Goal: Transaction & Acquisition: Obtain resource

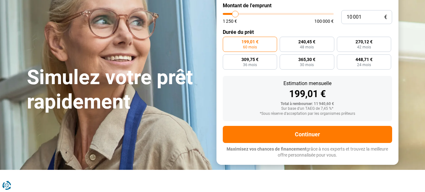
scroll to position [63, 0]
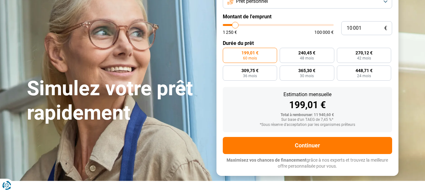
type input "9 000"
type input "9000"
type input "9 750"
type input "9750"
type input "10 250"
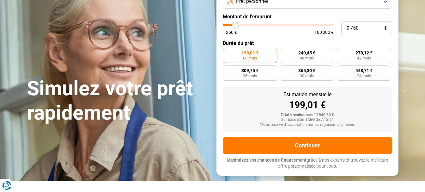
type input "10250"
type input "11 750"
type input "11750"
type input "12 250"
type input "12250"
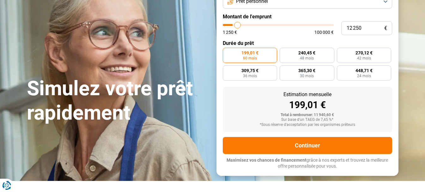
type input "13 250"
type input "13250"
type input "13 500"
type input "13500"
type input "14 250"
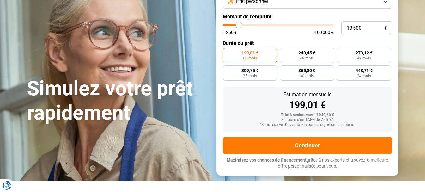
type input "14250"
type input "15 000"
type input "15000"
type input "15 250"
type input "15250"
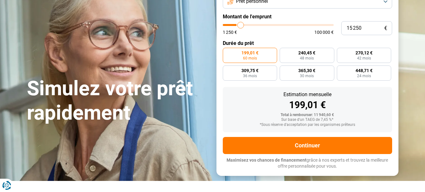
type input "15 750"
type input "15750"
type input "16 500"
type input "16500"
type input "16 750"
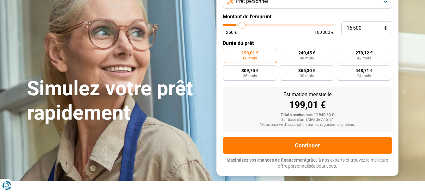
type input "16750"
type input "17 750"
type input "17750"
type input "18 500"
type input "18500"
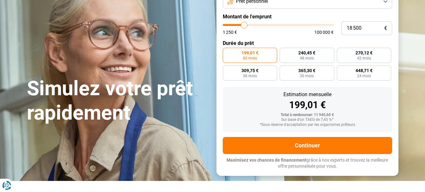
type input "19 250"
type input "19250"
type input "20 250"
type input "20250"
type input "21 000"
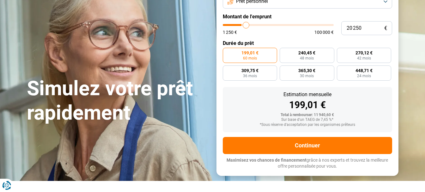
type input "21000"
type input "22 000"
type input "22000"
type input "23 000"
type input "23000"
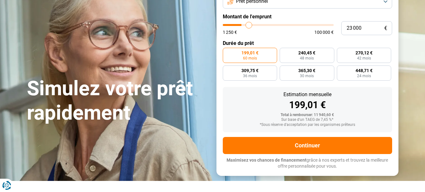
type input "23 750"
type input "23750"
type input "24 500"
type input "24500"
type input "24 750"
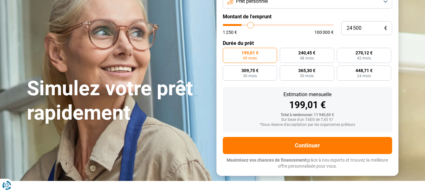
type input "24750"
type input "25 500"
type input "25500"
type input "25 750"
type input "25750"
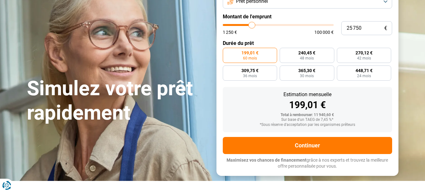
type input "26 500"
type input "26500"
type input "27 500"
type input "27500"
type input "28 250"
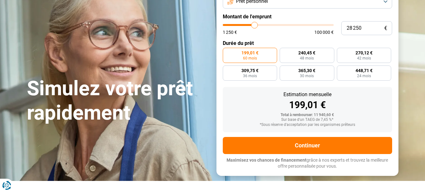
drag, startPoint x: 240, startPoint y: 49, endPoint x: 257, endPoint y: 49, distance: 17.4
type input "28250"
click at [257, 26] on input "range" at bounding box center [278, 25] width 111 height 2
radio input "false"
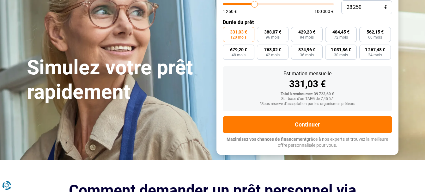
scroll to position [83, 0]
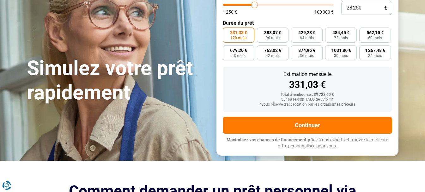
type input "28 750"
type input "28750"
type input "28 250"
type input "28250"
type input "28 000"
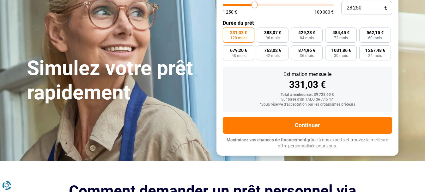
type input "28000"
type input "27 500"
type input "27500"
type input "27 250"
type input "27250"
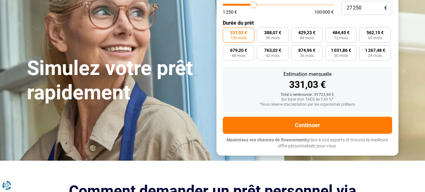
type input "27 000"
type input "27000"
type input "26 250"
type input "26250"
type input "25 500"
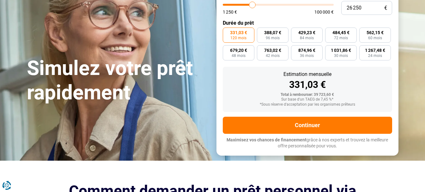
type input "25500"
type input "24 750"
type input "24750"
type input "23 750"
type input "23750"
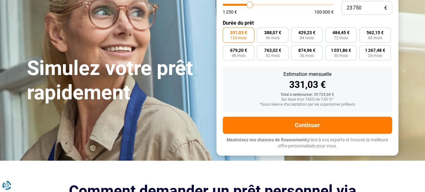
type input "23 500"
type input "23500"
type input "23 000"
type input "23000"
type input "22 250"
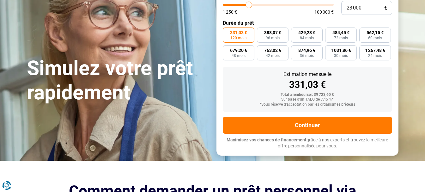
type input "22250"
type input "21 750"
type input "21750"
type input "21 250"
type input "21250"
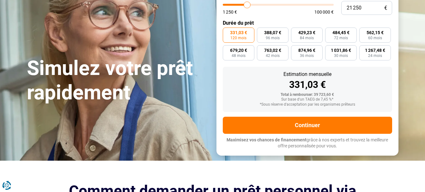
type input "21 000"
type input "21000"
type input "20 250"
type input "20250"
type input "20 000"
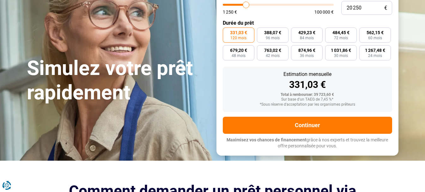
type input "20000"
type input "19 500"
type input "19500"
type input "19 250"
type input "19250"
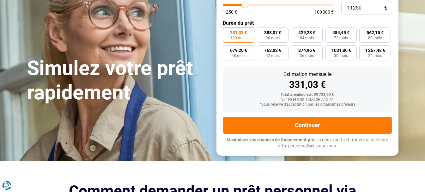
type input "18 500"
type input "18500"
type input "17 750"
type input "17750"
type input "17 500"
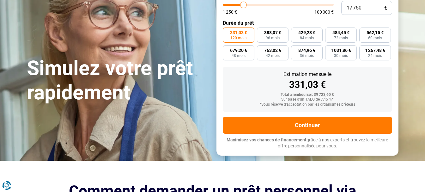
type input "17500"
type input "16 750"
type input "16750"
type input "16 000"
type input "16000"
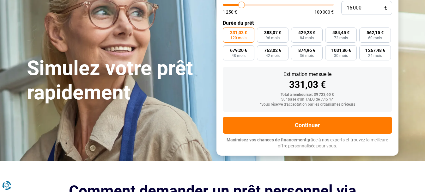
type input "15 000"
type input "15000"
type input "14 750"
type input "14750"
type input "14 000"
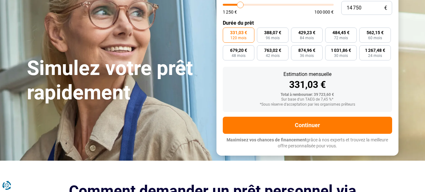
type input "14000"
type input "13 500"
type input "13500"
type input "13 000"
type input "13000"
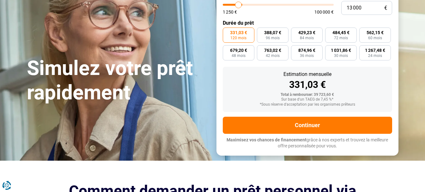
type input "12 250"
type input "12250"
type input "11 250"
type input "11250"
type input "10 500"
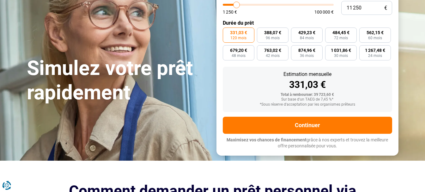
type input "10500"
type input "10 250"
type input "10250"
type input "9 500"
type input "9500"
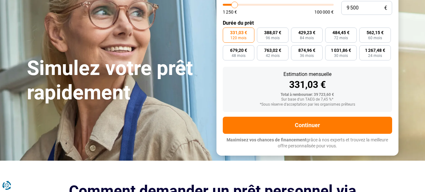
type input "8 750"
type input "8750"
type input "8 000"
type input "8000"
type input "7 750"
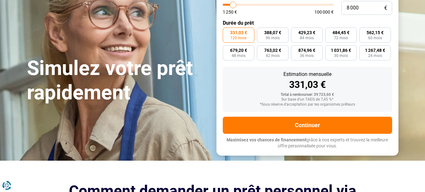
type input "7750"
type input "7 250"
type input "7250"
type input "6 750"
type input "6750"
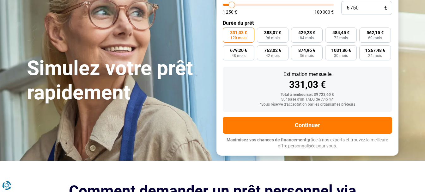
type input "6 250"
type input "6250"
type input "5 500"
type input "5500"
type input "5 000"
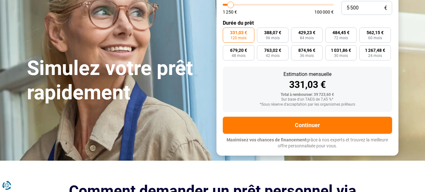
type input "5000"
type input "4 500"
type input "4500"
type input "4 250"
type input "4250"
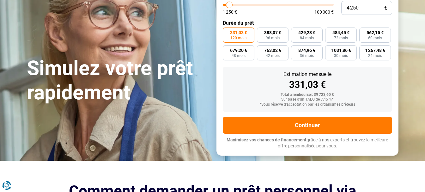
type input "3 750"
type input "3750"
type input "3 500"
type input "3500"
type input "3 250"
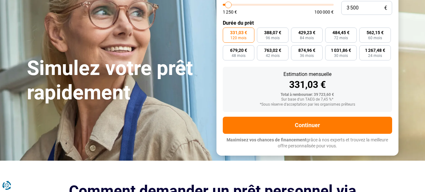
type input "3250"
type input "2 750"
type input "2750"
type input "2 500"
type input "2500"
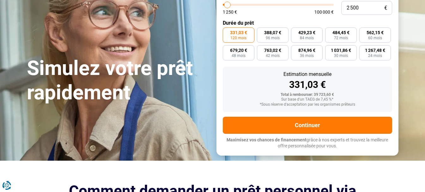
type input "1 750"
type input "1750"
type input "1 250"
drag, startPoint x: 257, startPoint y: 30, endPoint x: 223, endPoint y: 37, distance: 35.4
type input "1250"
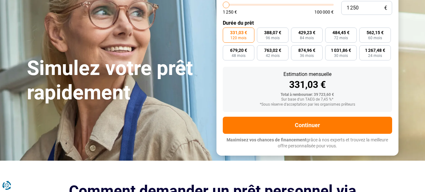
click at [223, 6] on input "range" at bounding box center [278, 5] width 111 height 2
radio input "true"
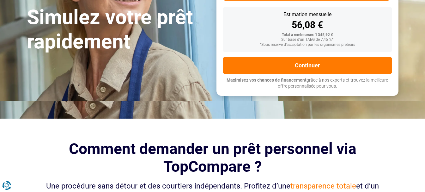
scroll to position [126, 0]
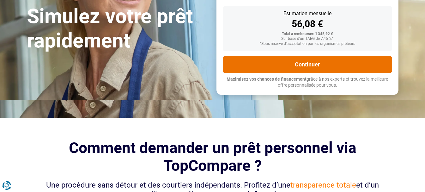
click at [291, 73] on button "Continuer" at bounding box center [307, 64] width 169 height 17
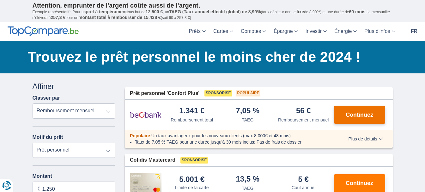
click at [369, 115] on span "Continuez" at bounding box center [359, 115] width 27 height 6
